Goal: Register for event/course

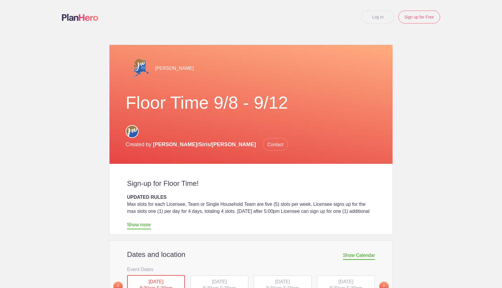
click at [470, 76] on body "Log In Sign up for Free Loading page Loading page [PERSON_NAME] Floor Time 9/8 …" at bounding box center [251, 144] width 502 height 288
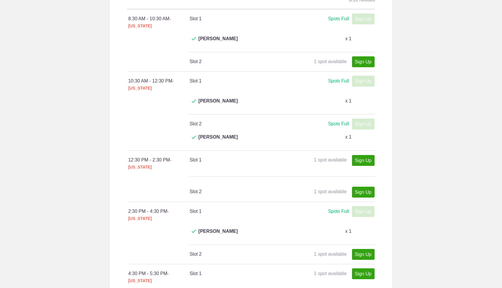
scroll to position [376, 0]
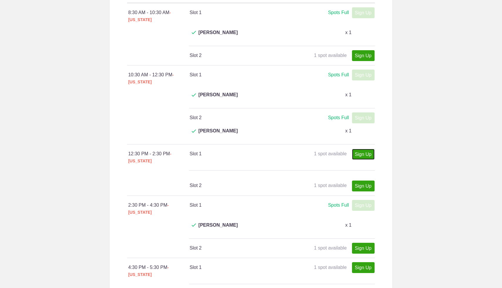
click at [359, 149] on link "Sign Up" at bounding box center [363, 154] width 23 height 11
type input "1"
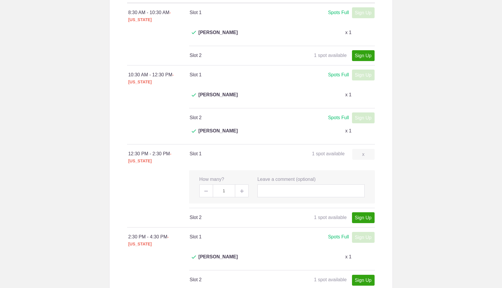
click at [423, 149] on body "Log In Sign up for Free Loading page Loading page [PERSON_NAME] Floor Time 9/8 …" at bounding box center [251, 144] width 502 height 288
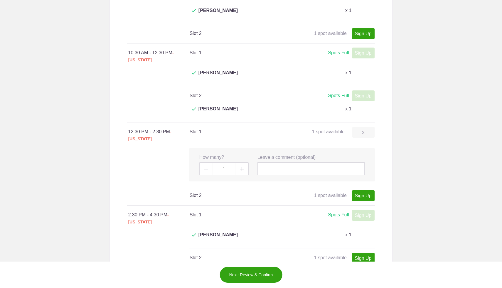
scroll to position [400, 0]
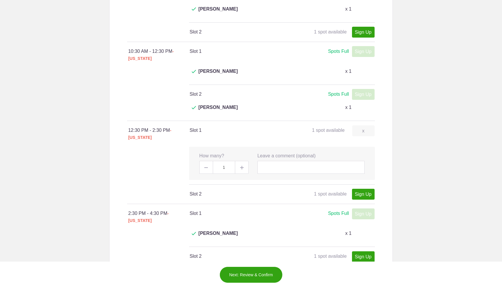
click at [237, 274] on button "Next: Review & Confirm" at bounding box center [251, 275] width 63 height 16
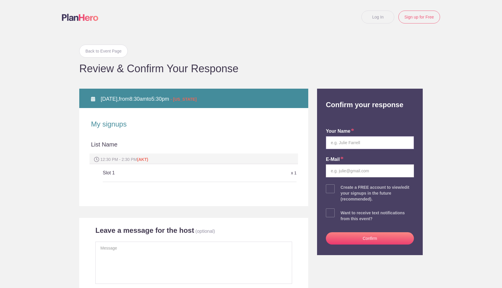
click at [387, 143] on input "text" at bounding box center [370, 142] width 88 height 13
type input "[PERSON_NAME]"
type input "[EMAIL_ADDRESS][DOMAIN_NAME]"
click at [370, 239] on button "Confirm" at bounding box center [370, 238] width 88 height 12
